Goal: Information Seeking & Learning: Understand process/instructions

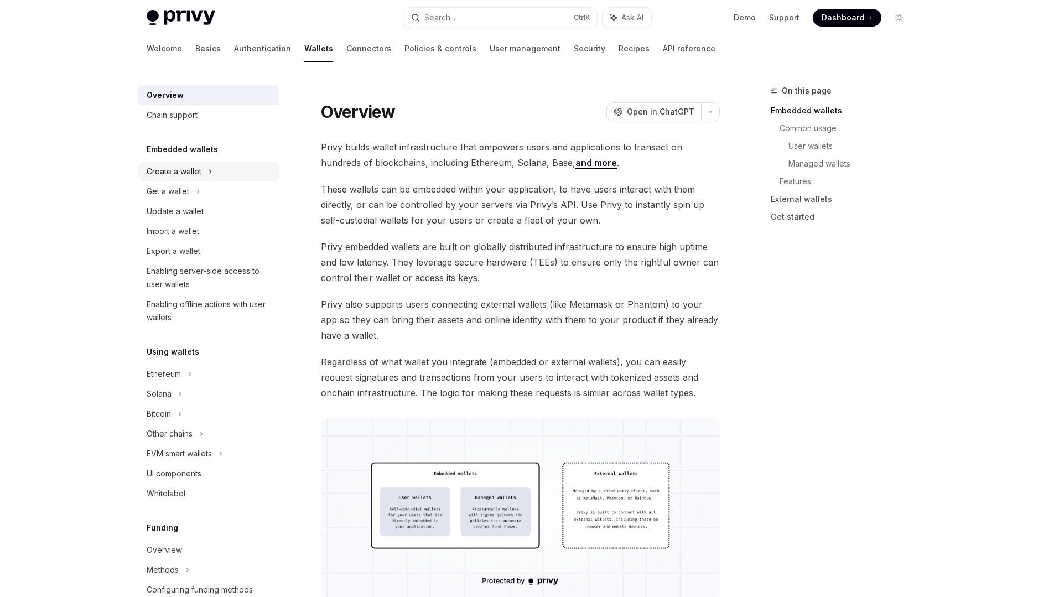
click at [192, 171] on div "Create a wallet" at bounding box center [174, 171] width 55 height 13
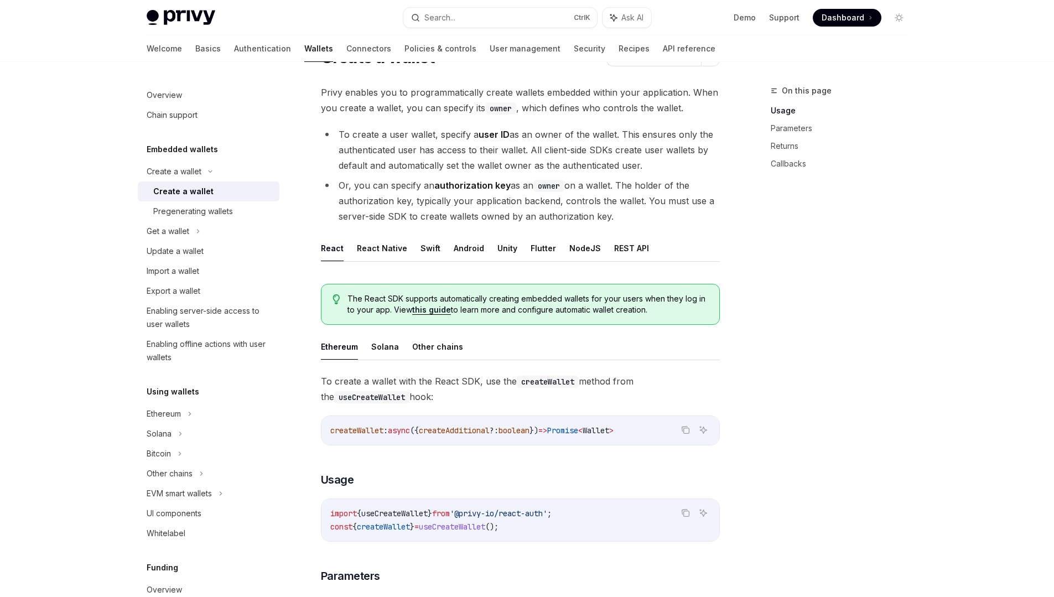
scroll to position [66, 0]
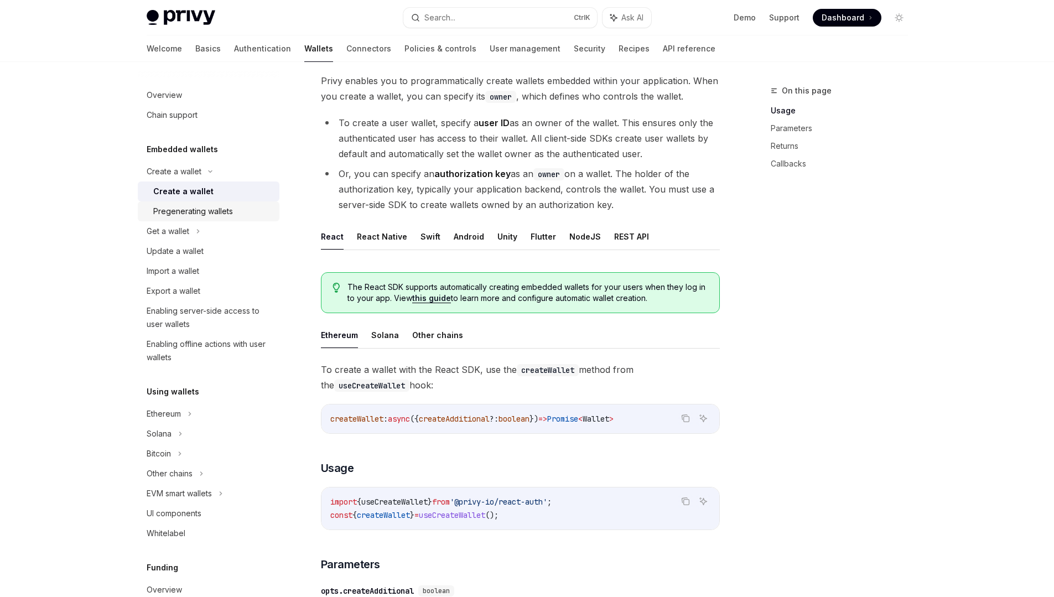
click at [237, 215] on div "Pregenerating wallets" at bounding box center [212, 211] width 119 height 13
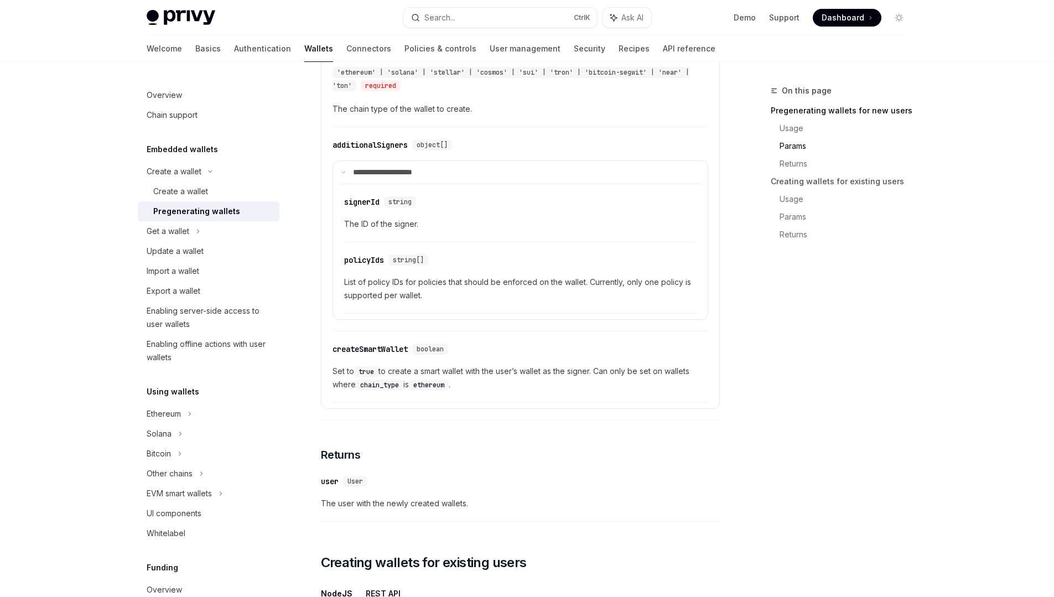
scroll to position [796, 0]
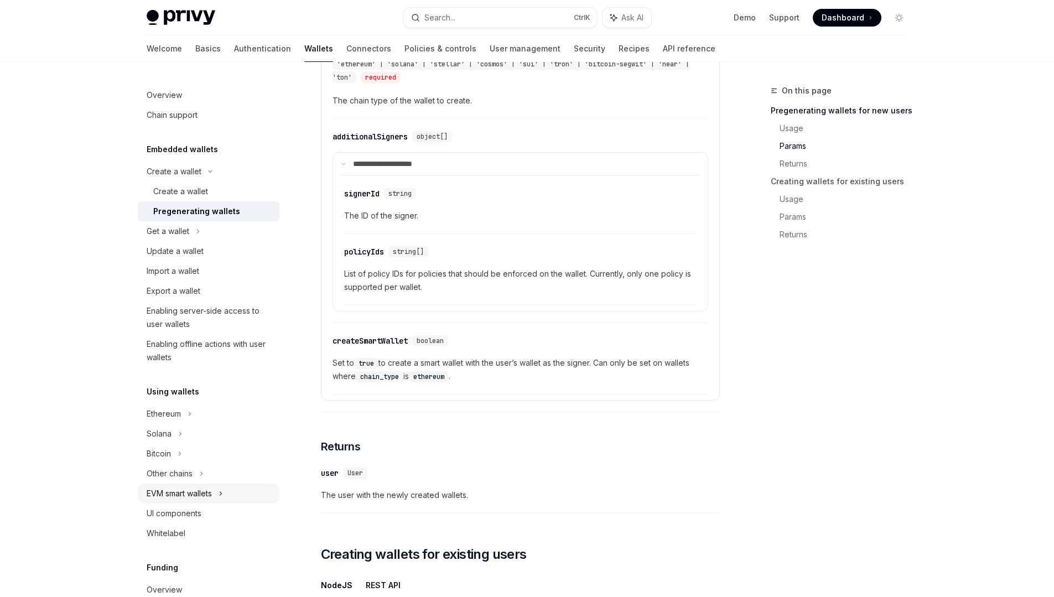
click at [163, 492] on div "EVM smart wallets" at bounding box center [179, 493] width 65 height 13
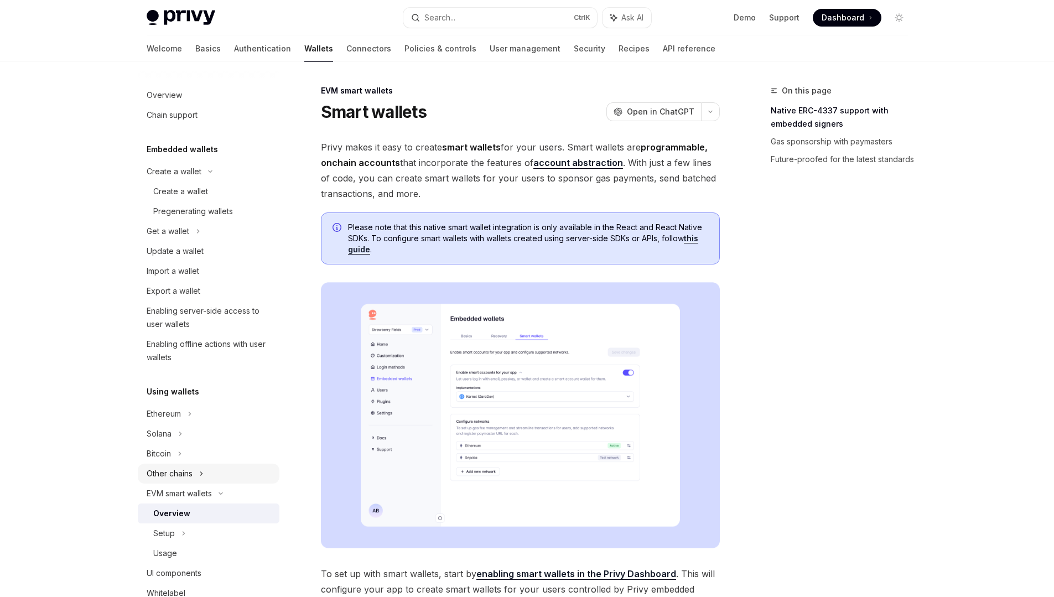
click at [185, 473] on div "Other chains" at bounding box center [170, 473] width 46 height 13
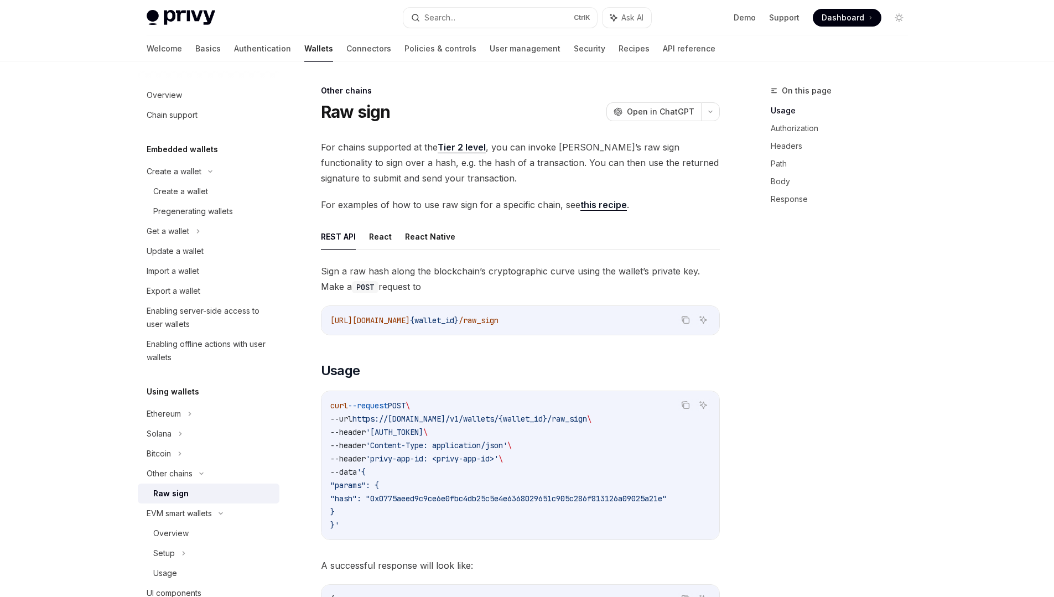
click at [477, 147] on link "Tier 2 level" at bounding box center [461, 148] width 48 height 12
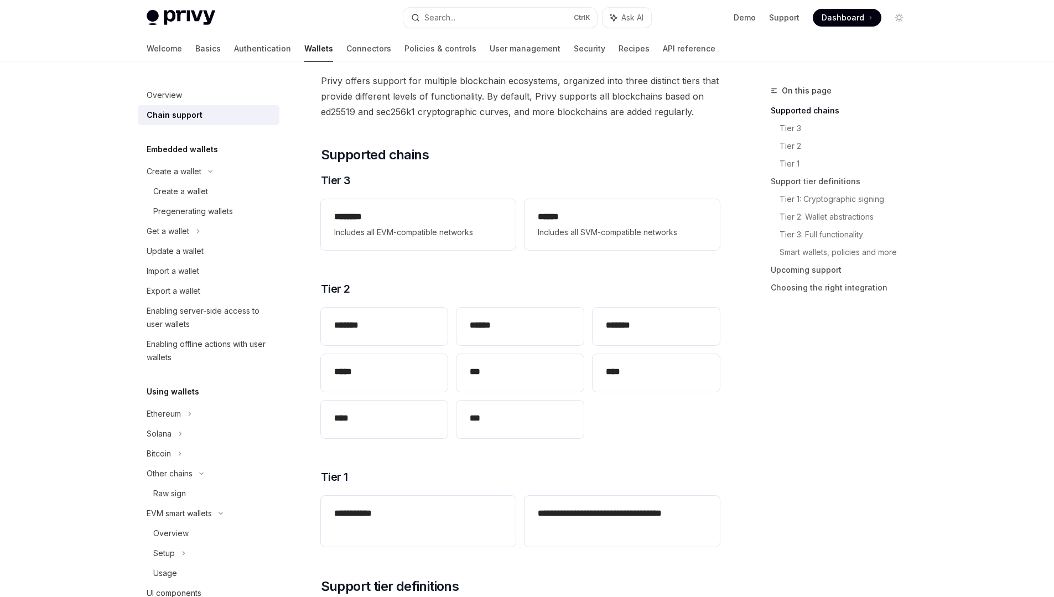
scroll to position [133, 0]
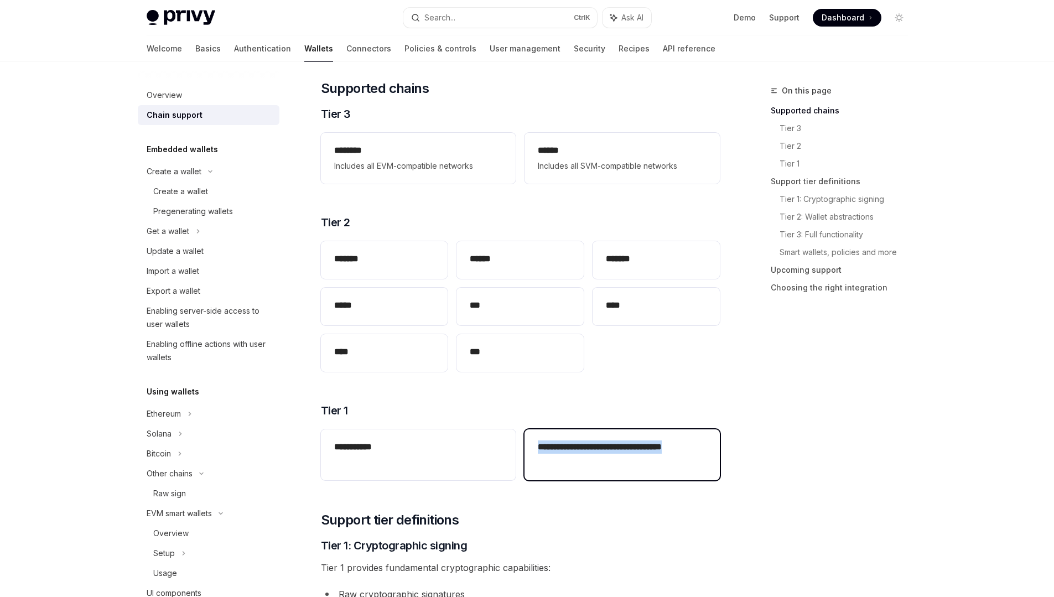
drag, startPoint x: 535, startPoint y: 447, endPoint x: 574, endPoint y: 462, distance: 42.2
click at [574, 462] on div "**********" at bounding box center [621, 454] width 195 height 51
copy h2 "**********"
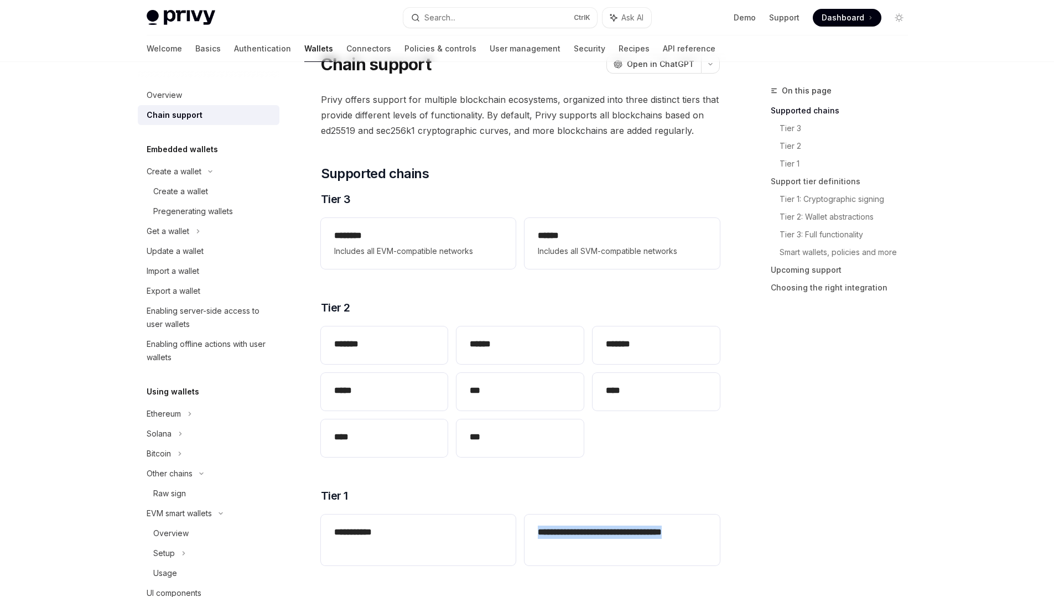
scroll to position [0, 0]
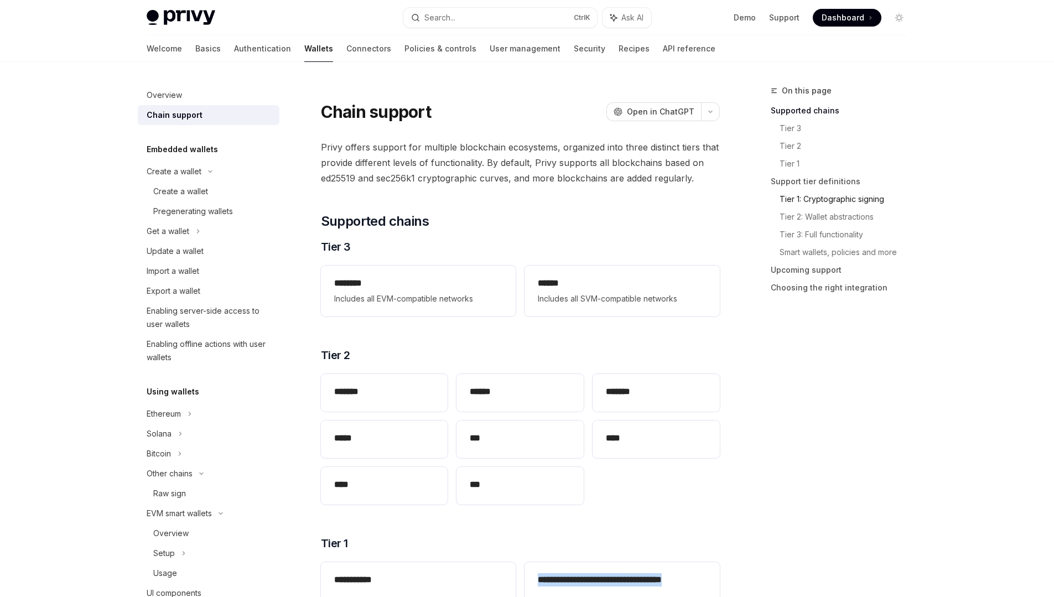
click at [827, 202] on link "Tier 1: Cryptographic signing" at bounding box center [847, 199] width 137 height 18
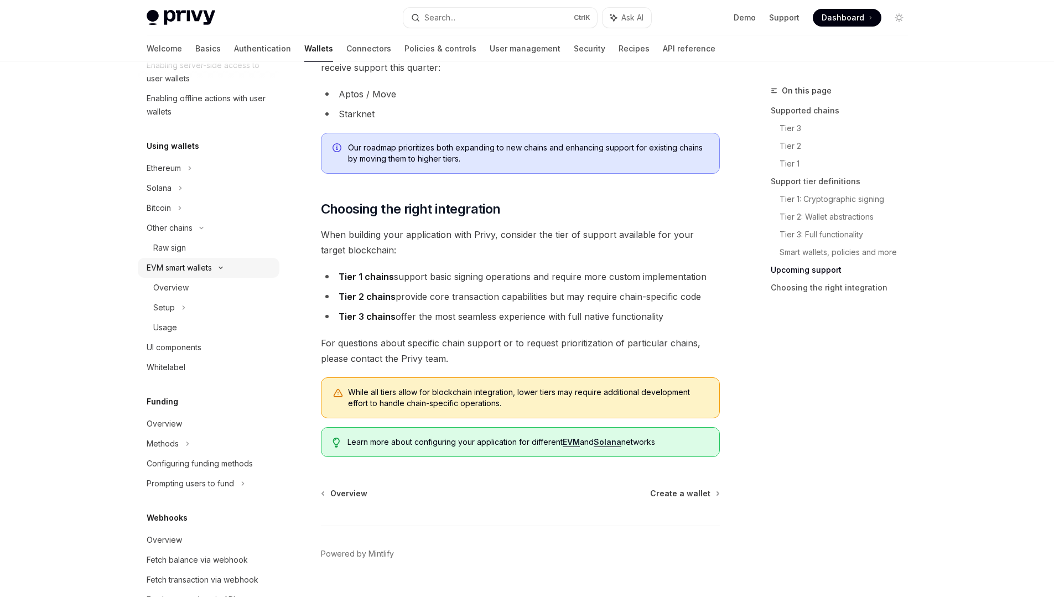
scroll to position [265, 0]
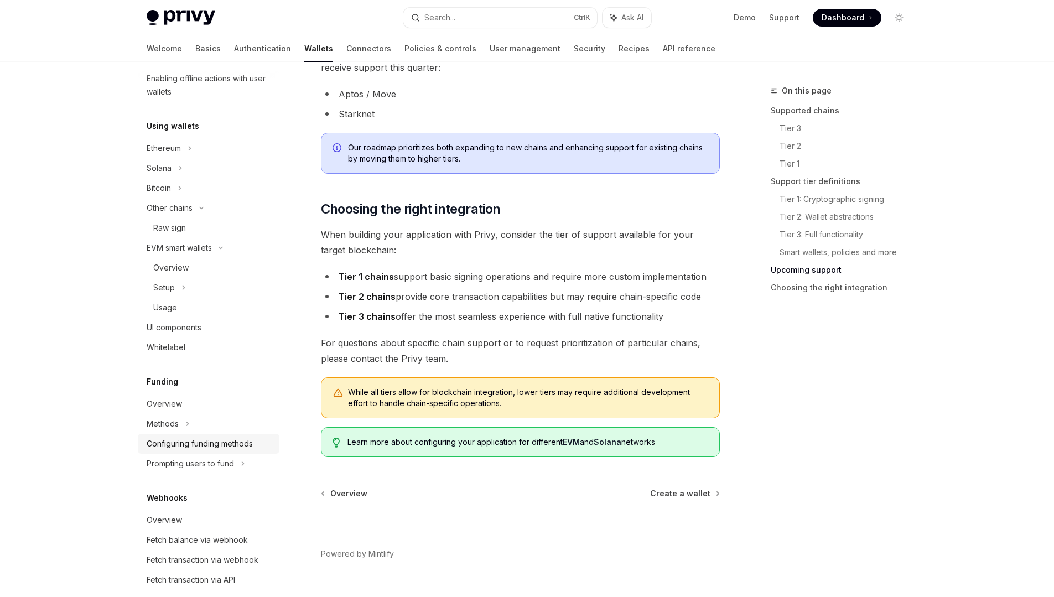
click at [219, 442] on div "Configuring funding methods" at bounding box center [200, 443] width 106 height 13
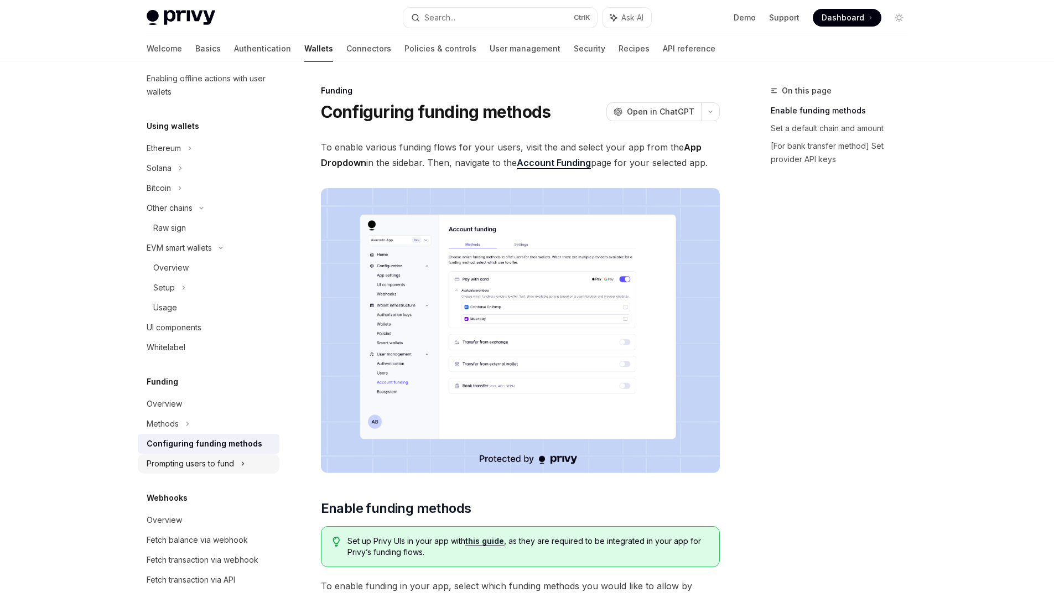
click at [192, 215] on div "Prompting users to fund" at bounding box center [170, 207] width 46 height 13
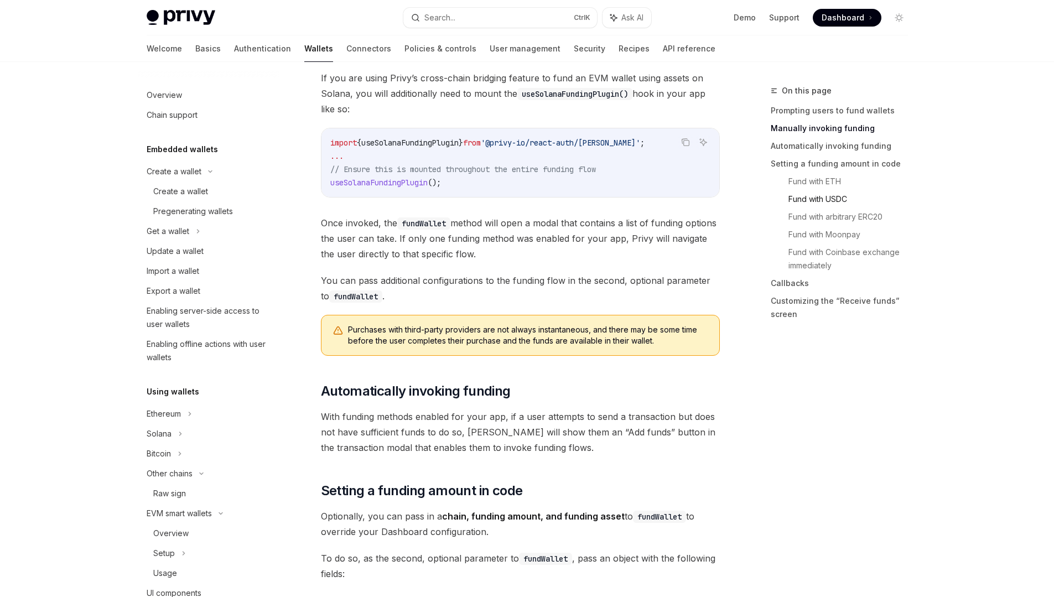
click at [816, 200] on link "Fund with USDC" at bounding box center [852, 199] width 128 height 18
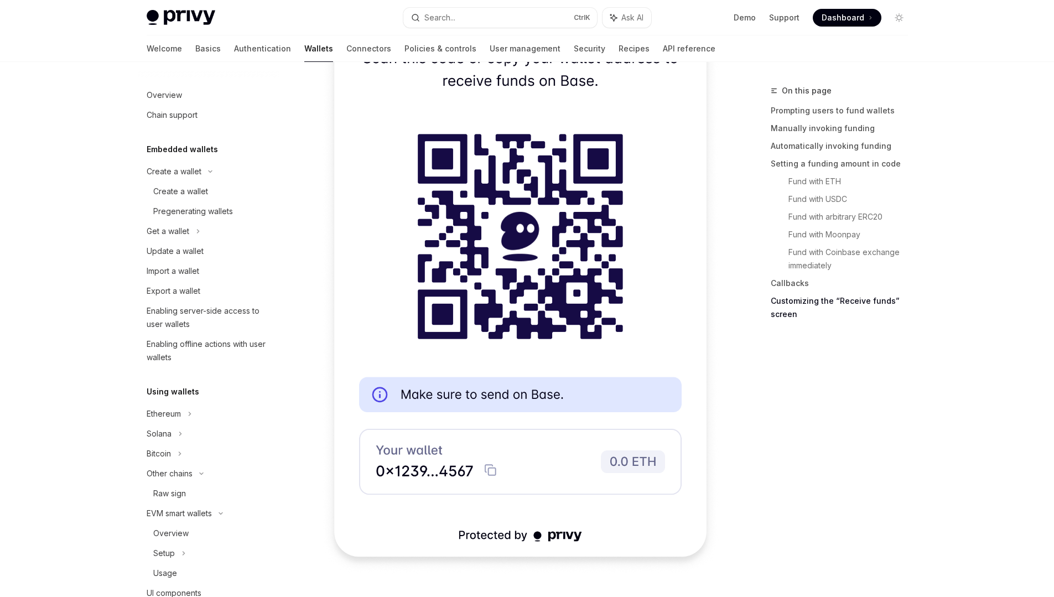
scroll to position [3538, 0]
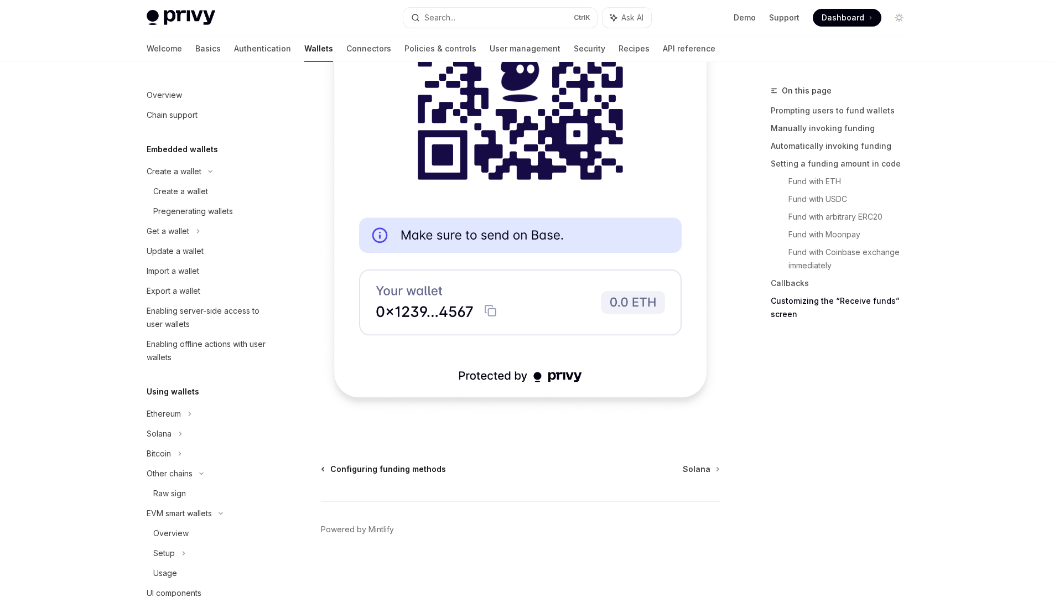
click at [399, 473] on span "Configuring funding methods" at bounding box center [388, 468] width 116 height 11
type textarea "*"
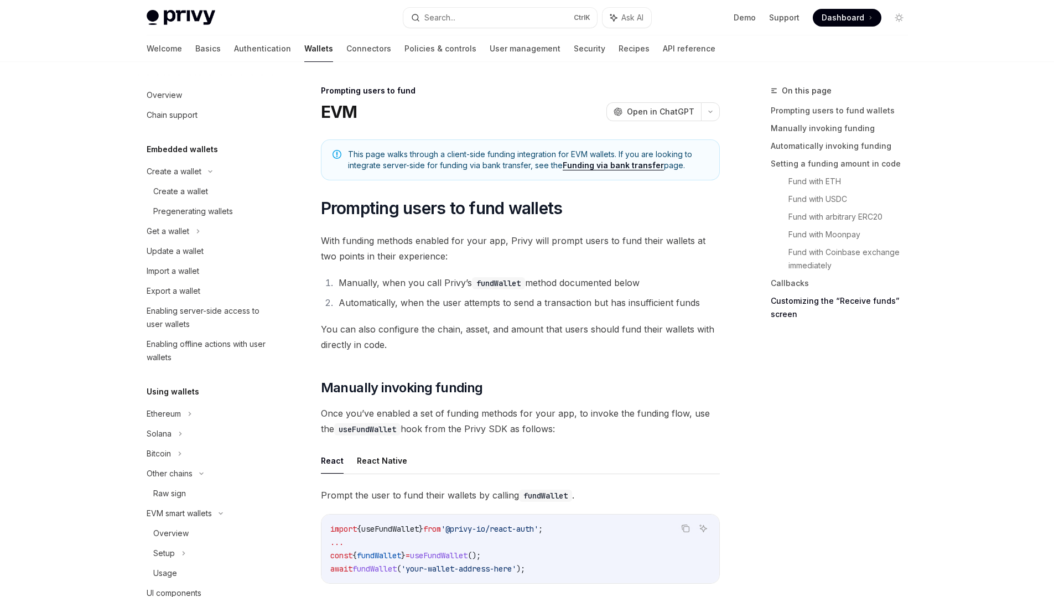
scroll to position [379, 0]
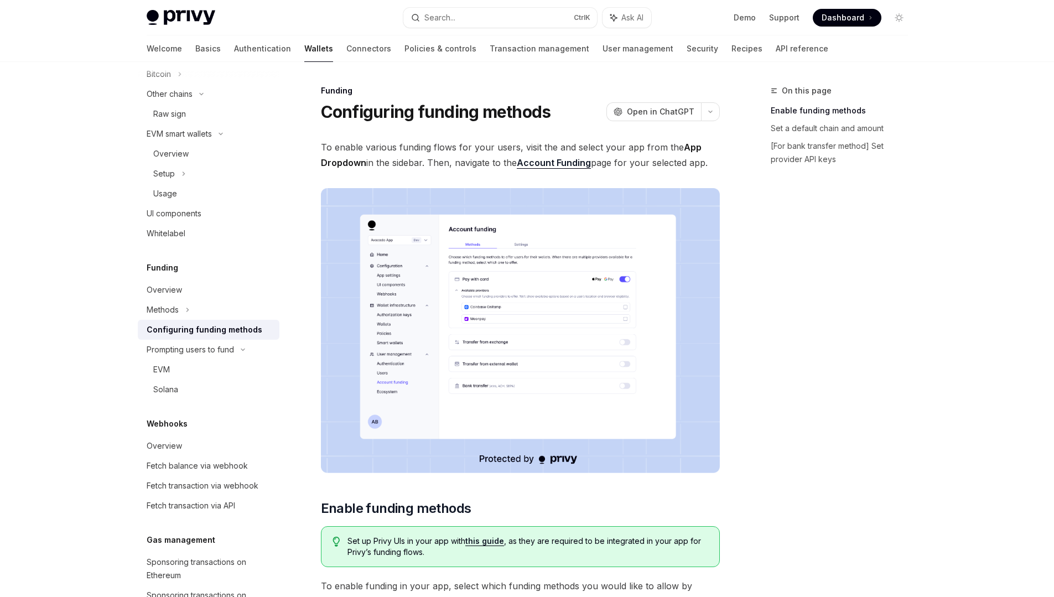
click at [553, 314] on img at bounding box center [520, 330] width 399 height 285
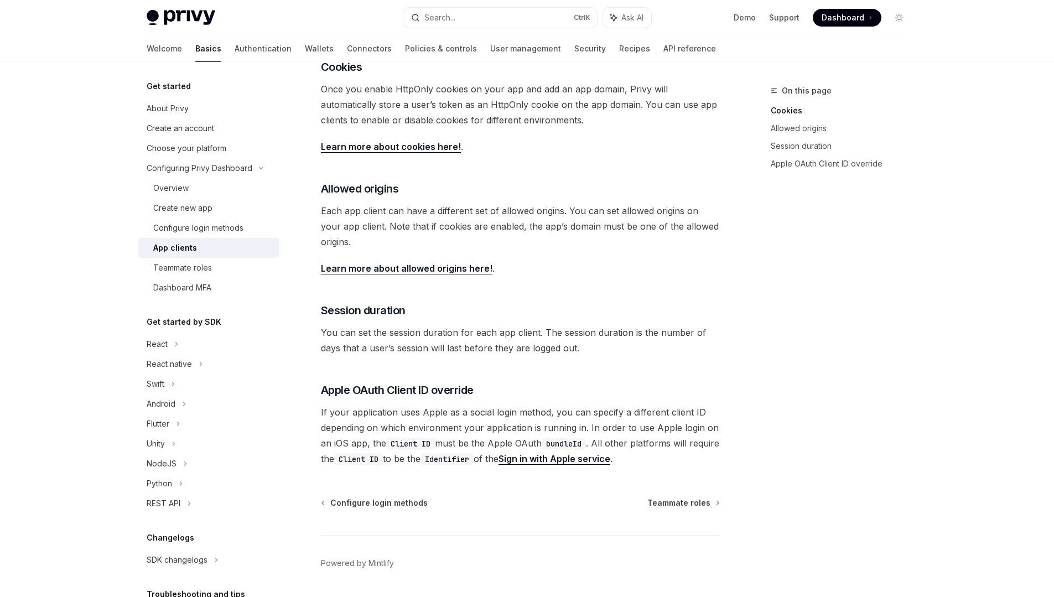
scroll to position [288, 0]
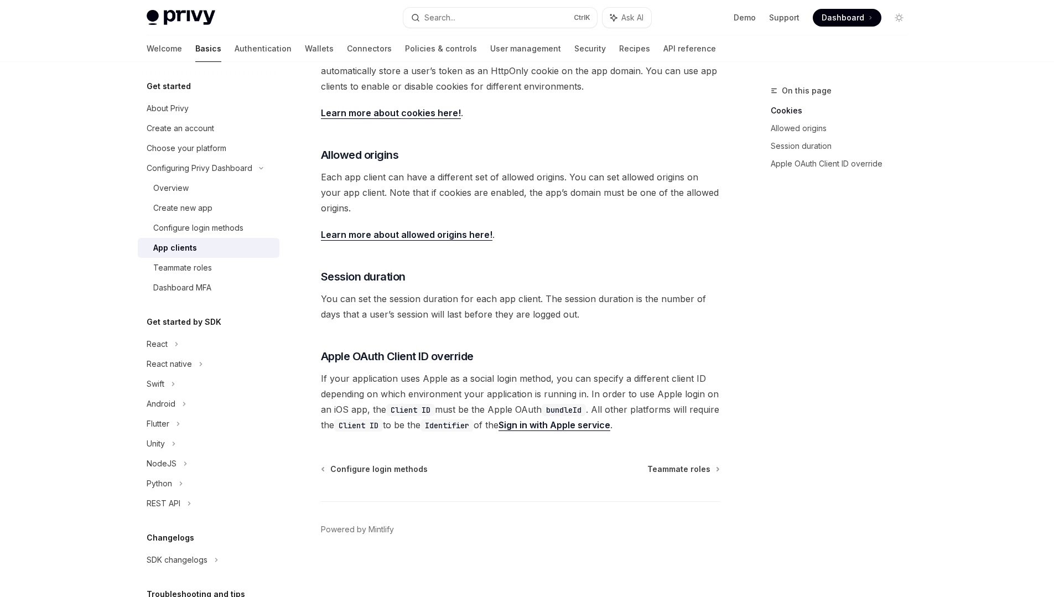
click at [840, 27] on div "Privy Docs home page Search... Ctrl K Ask AI Demo Support Dashboard Dashboard S…" at bounding box center [527, 17] width 761 height 35
click at [851, 32] on div "Privy Docs home page Search... Ctrl K Ask AI Demo Support Dashboard Dashboard S…" at bounding box center [527, 17] width 761 height 35
click at [848, 8] on div "Privy Docs home page Search... Ctrl K Ask AI Demo Support Dashboard Dashboard S…" at bounding box center [527, 17] width 761 height 35
click at [848, 10] on span at bounding box center [846, 18] width 69 height 18
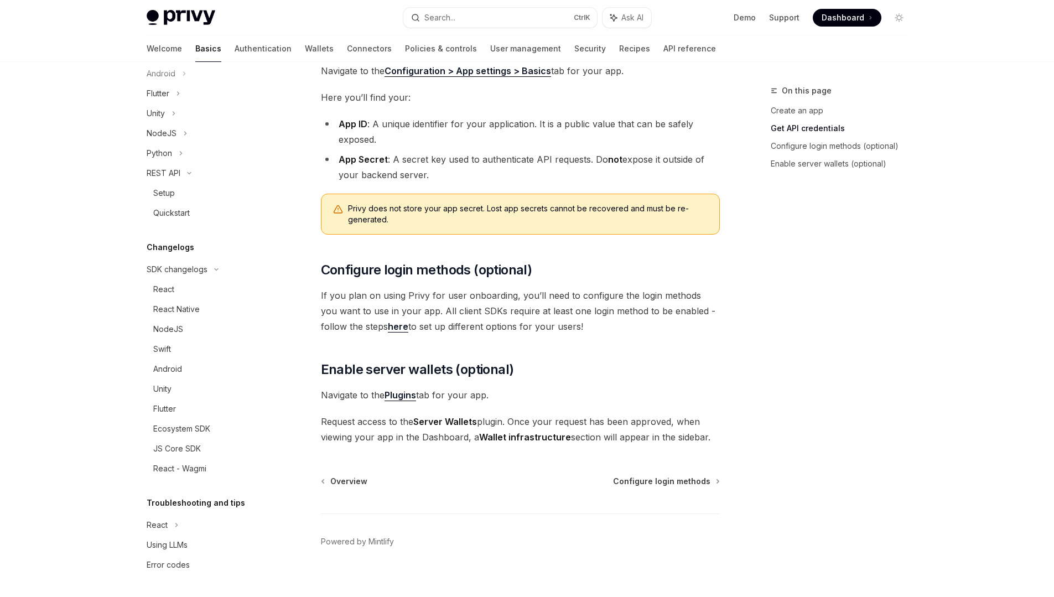
scroll to position [293, 0]
